Goal: Information Seeking & Learning: Learn about a topic

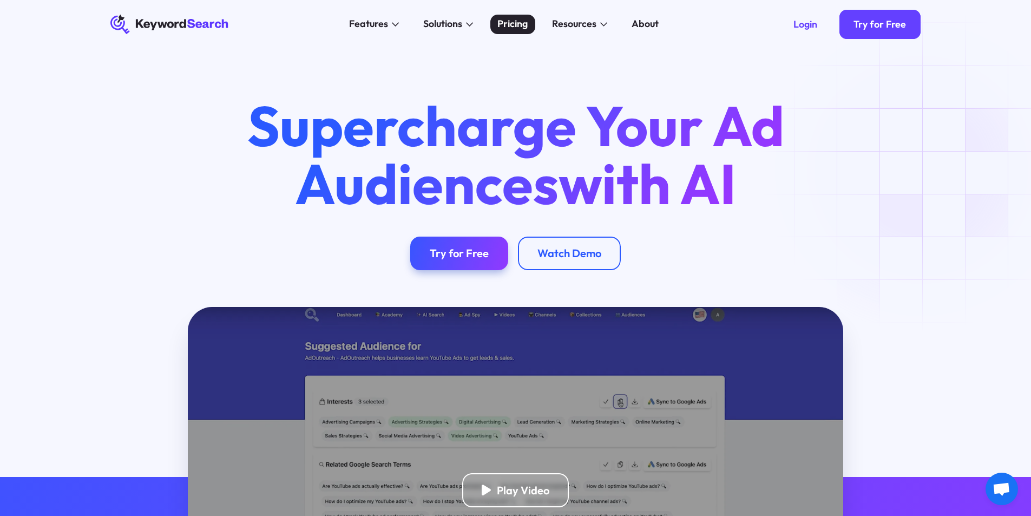
click at [509, 29] on div "Pricing" at bounding box center [512, 24] width 30 height 15
